Goal: Information Seeking & Learning: Learn about a topic

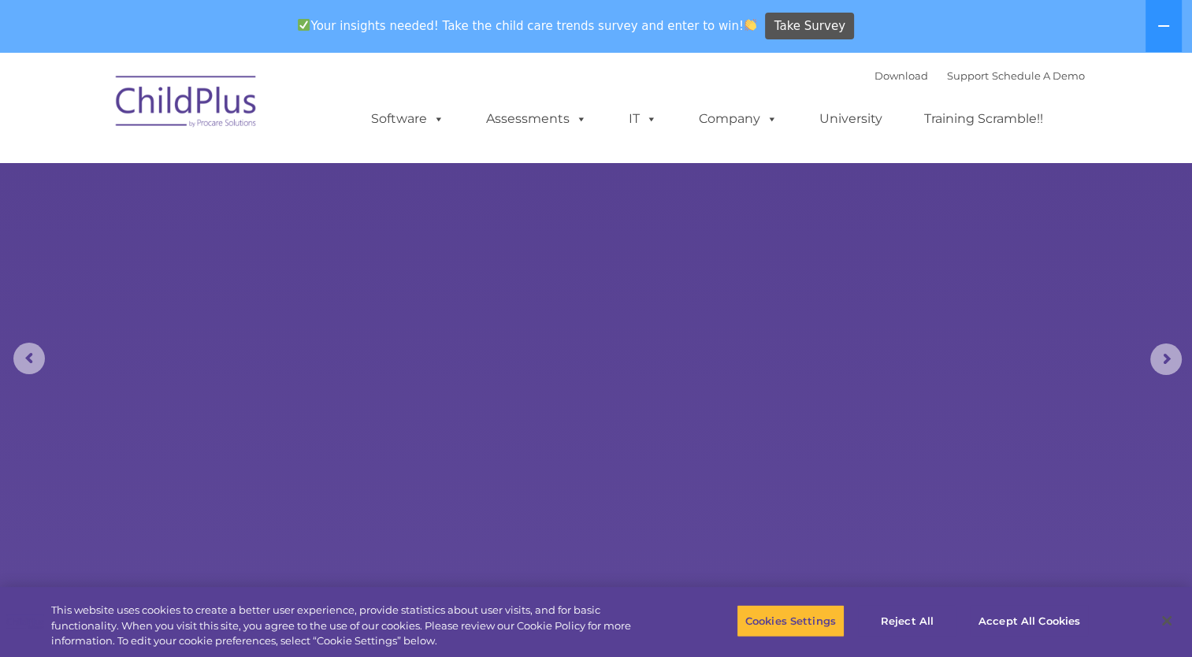
select select "MEDIUM"
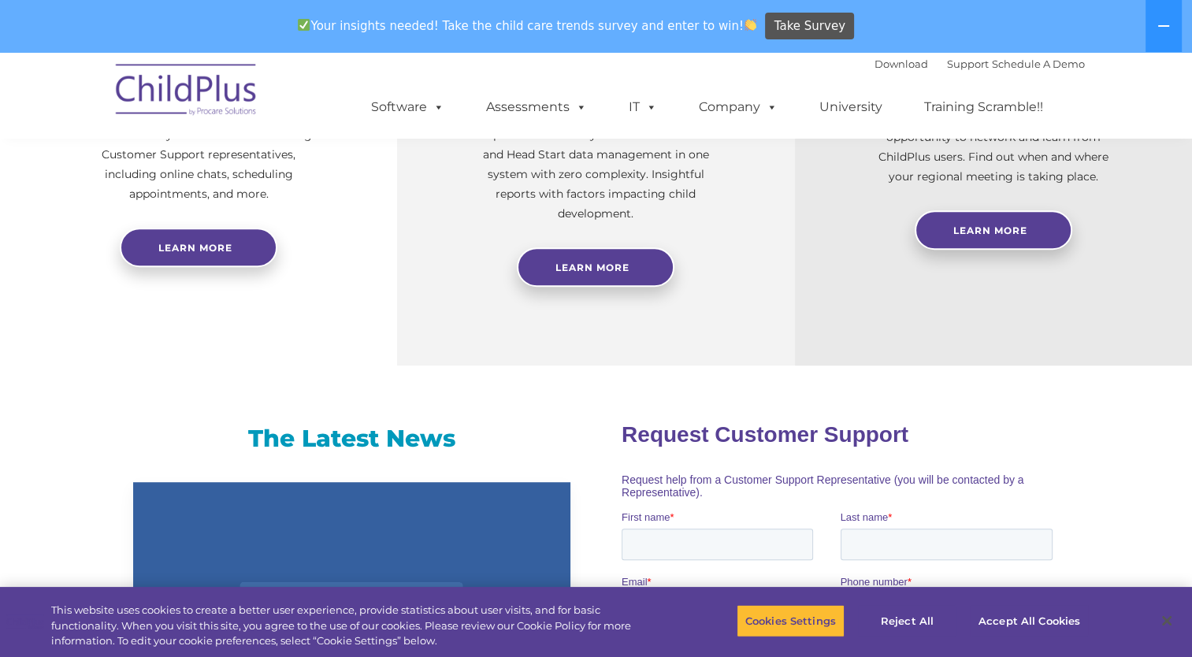
scroll to position [731, 0]
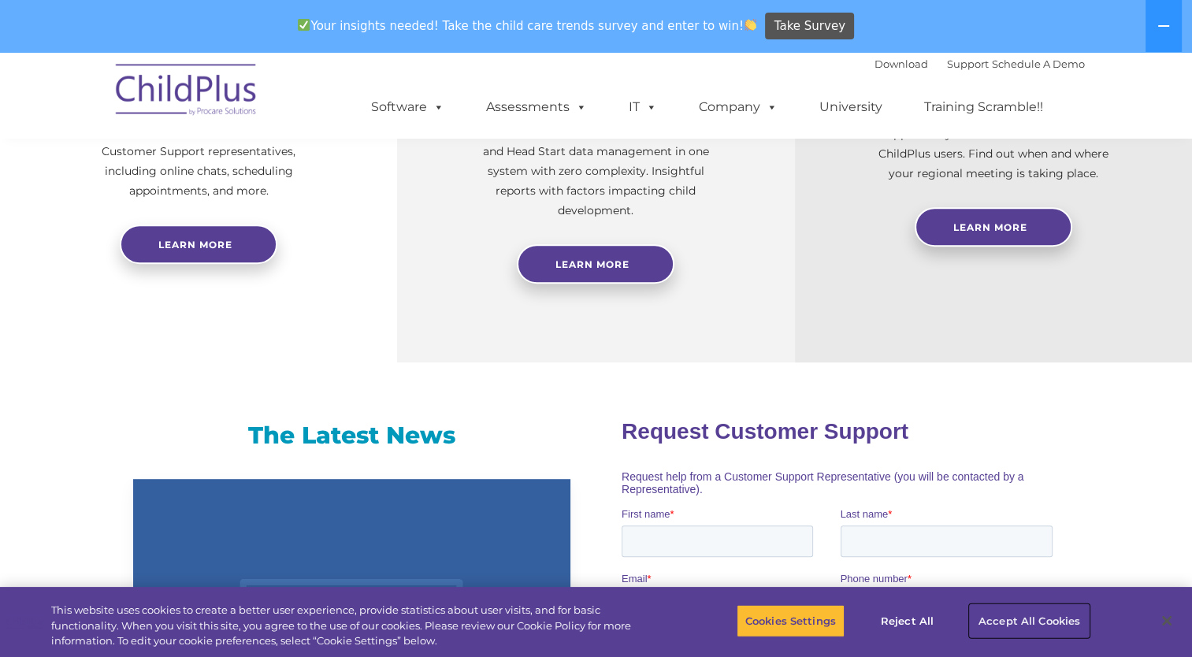
click at [1021, 610] on button "Accept All Cookies" at bounding box center [1029, 620] width 119 height 33
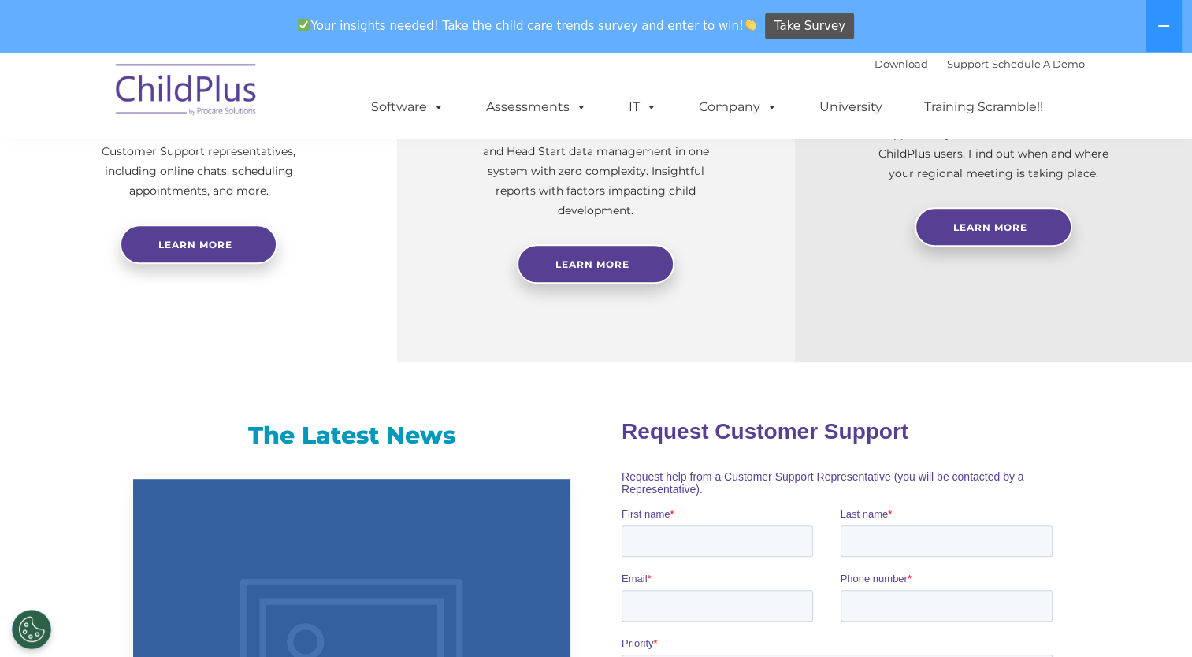
scroll to position [0, 0]
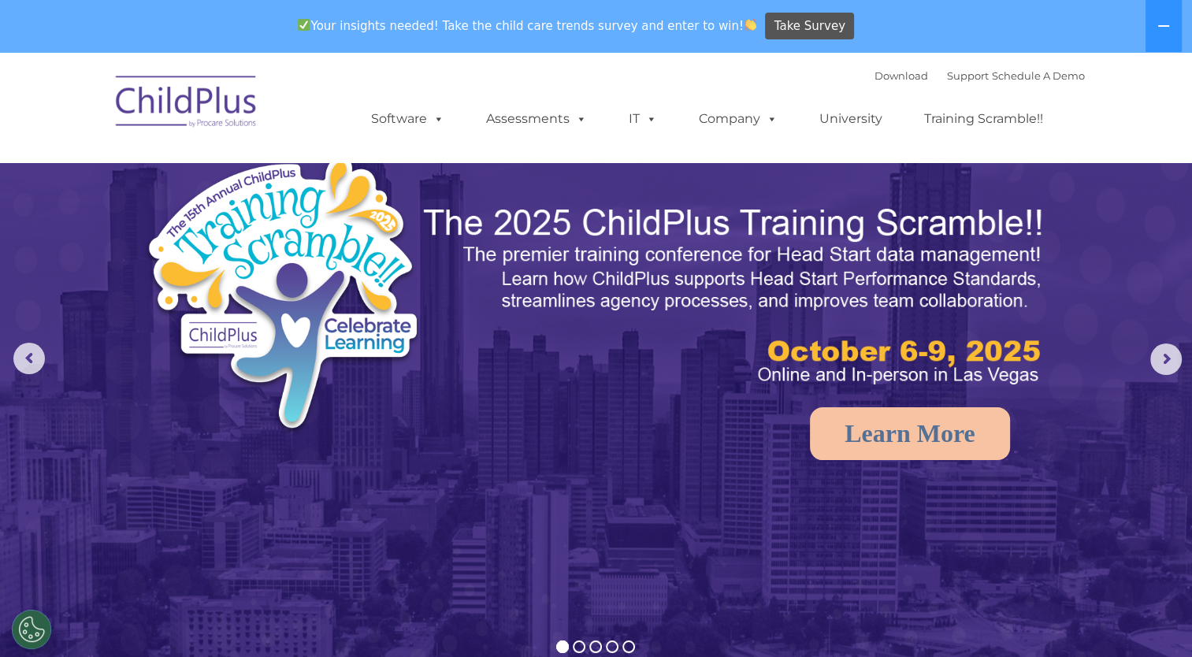
click at [882, 61] on nav "Download Support | Schedule A Demo  MENU MENU Software ChildPlus: The original…" at bounding box center [596, 107] width 1192 height 110
click at [882, 79] on link "Download" at bounding box center [902, 75] width 54 height 13
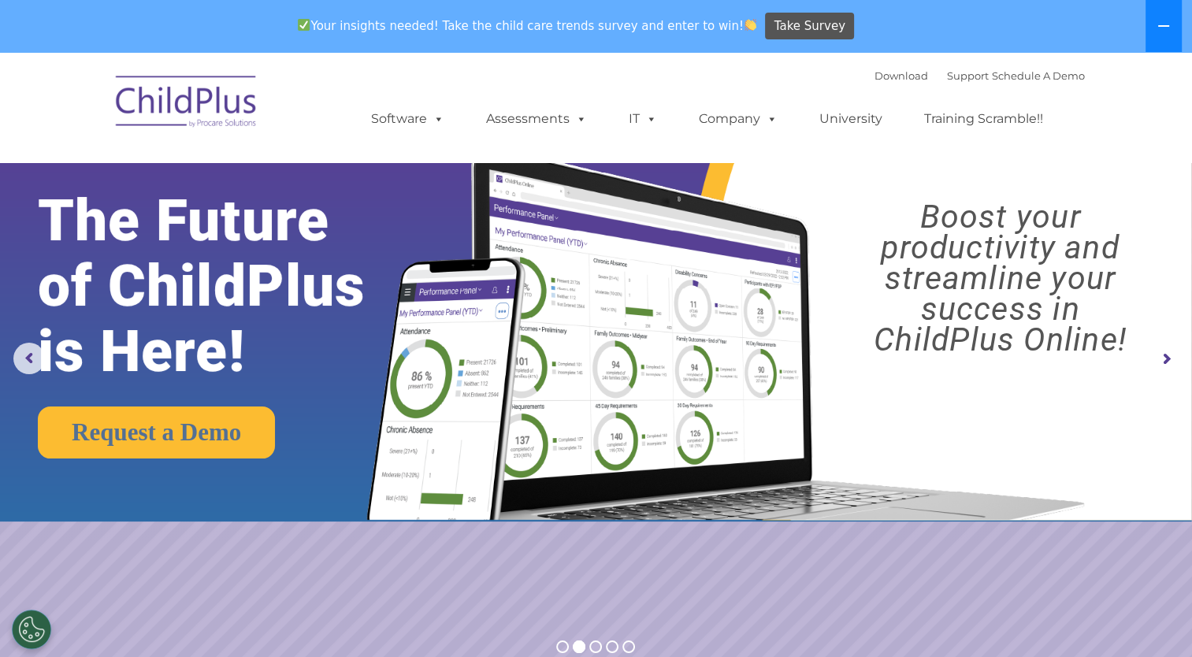
click at [1165, 20] on icon at bounding box center [1163, 26] width 13 height 13
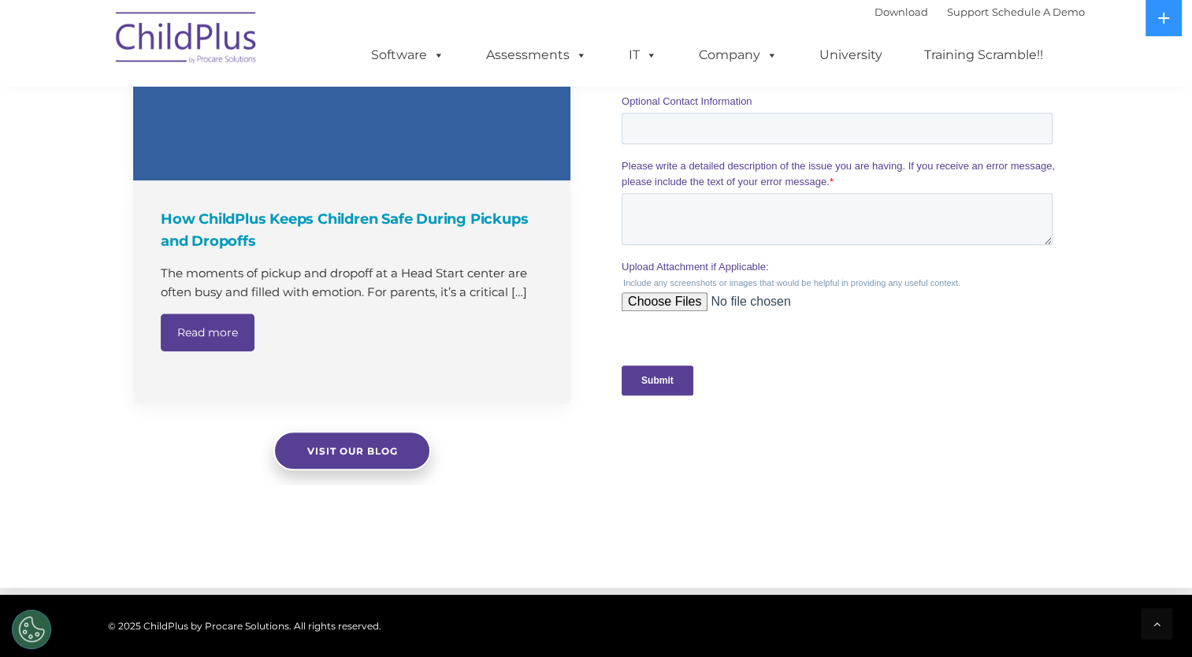
scroll to position [1680, 0]
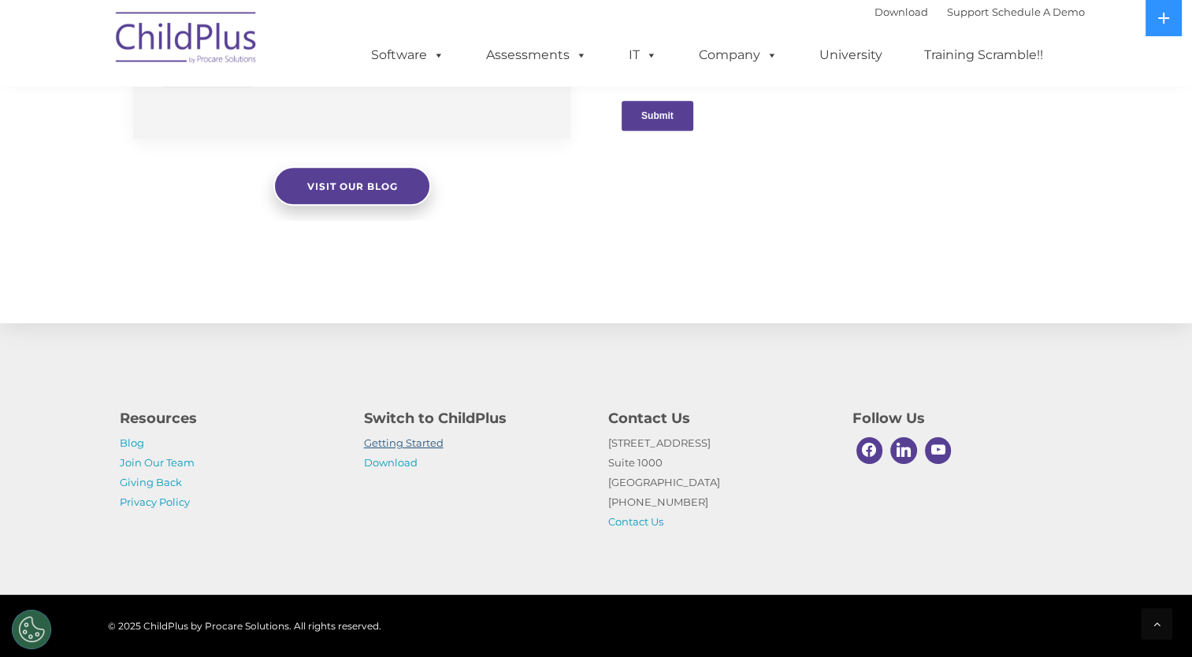
click at [427, 444] on link "Getting Started" at bounding box center [404, 443] width 80 height 13
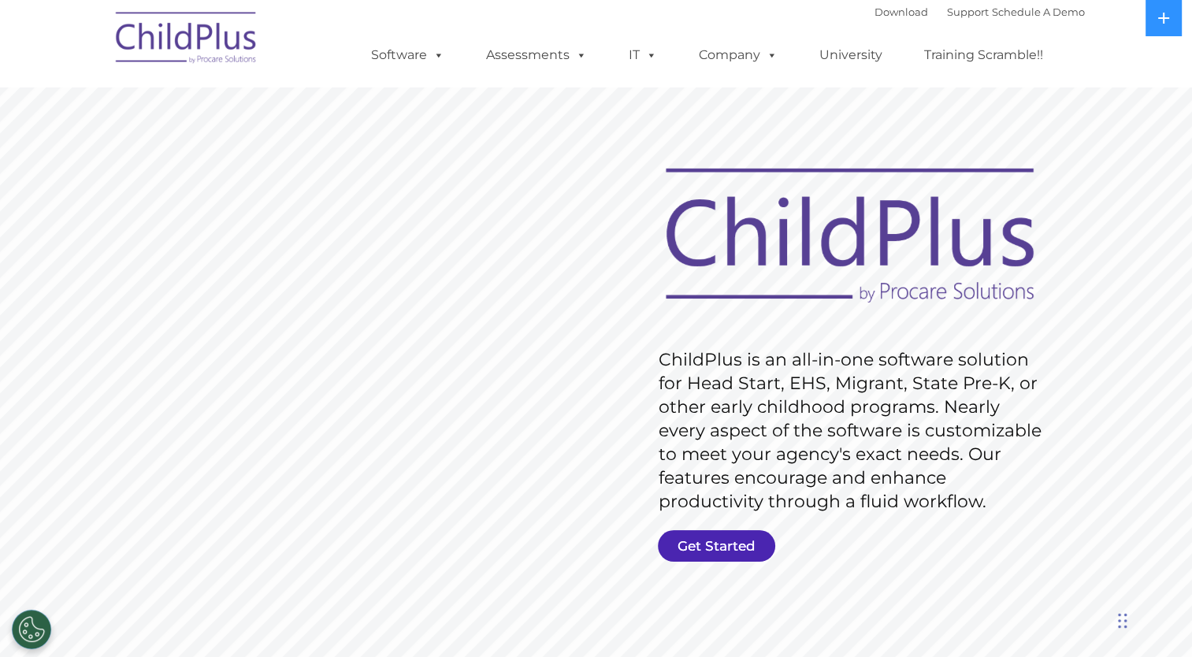
click at [710, 548] on link "Get Started" at bounding box center [716, 546] width 117 height 32
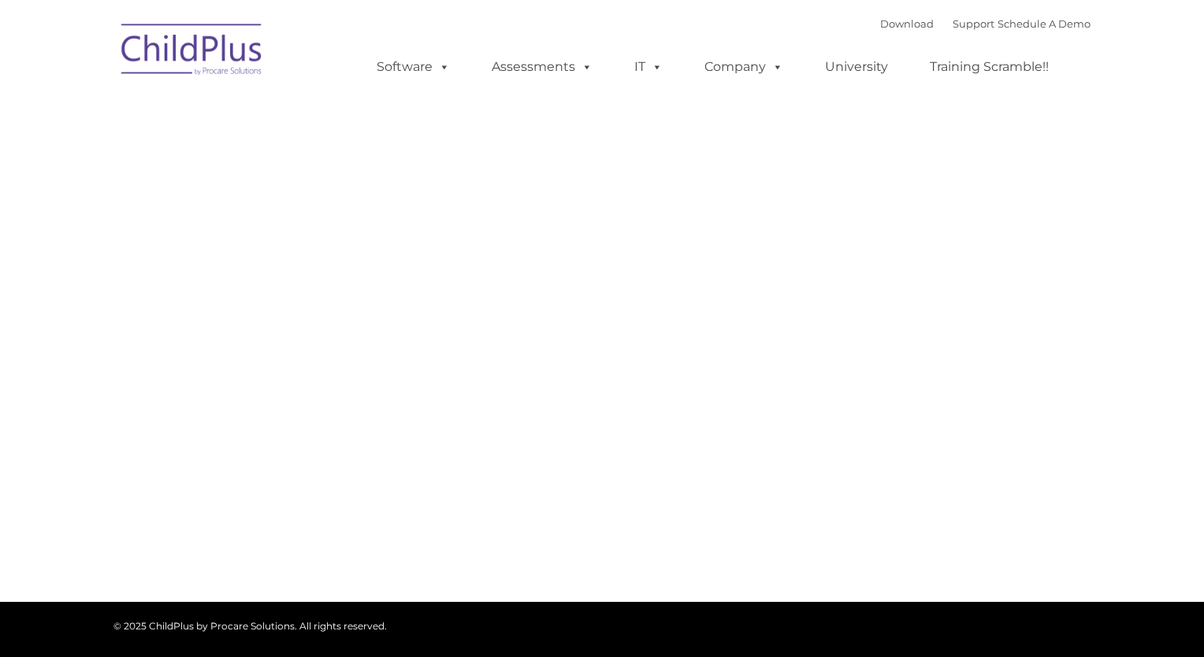
type input ""
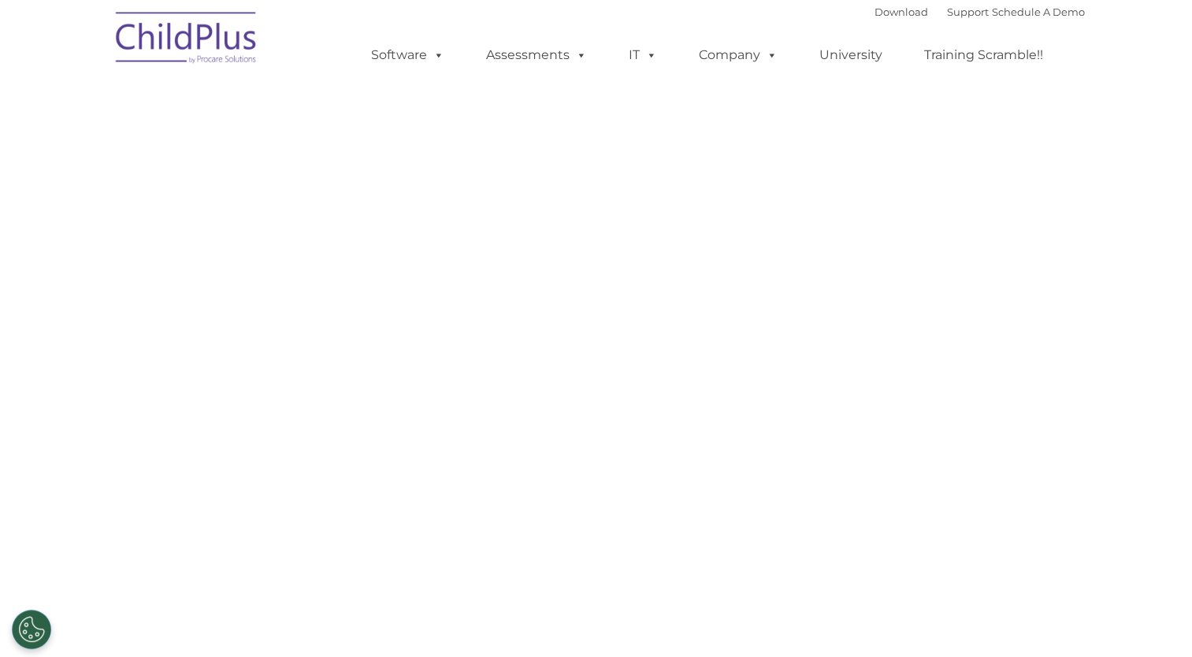
select select "MEDIUM"
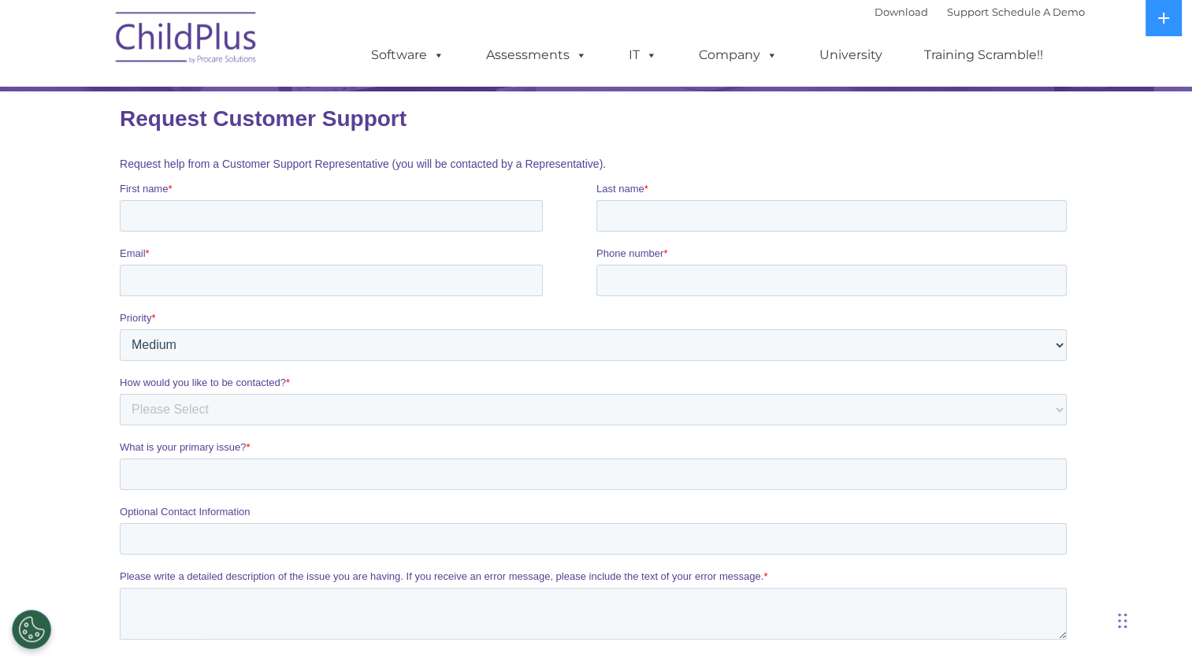
scroll to position [185, 0]
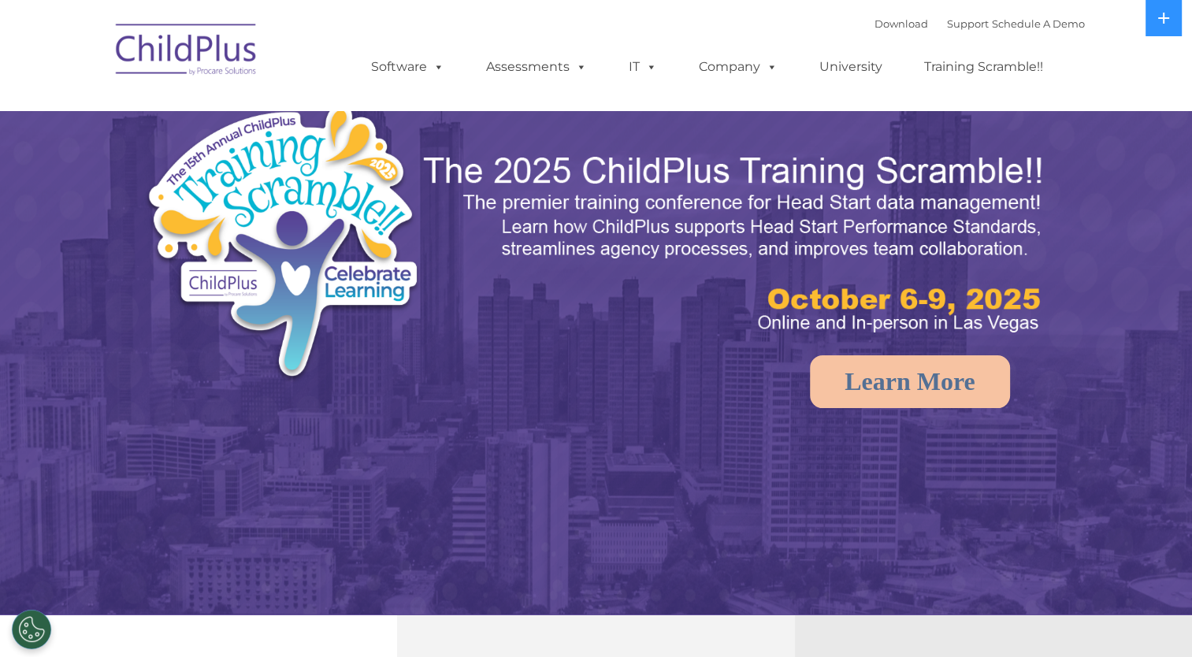
select select "MEDIUM"
